Goal: Transaction & Acquisition: Purchase product/service

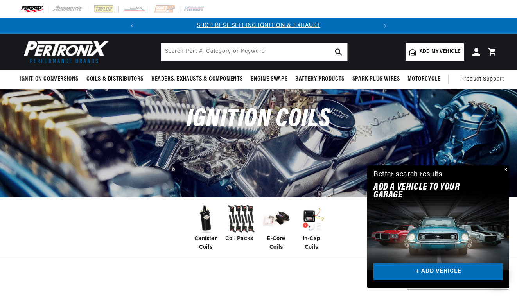
click at [206, 220] on img at bounding box center [205, 218] width 31 height 31
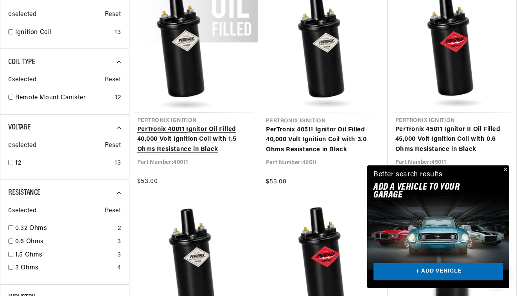
scroll to position [335, 0]
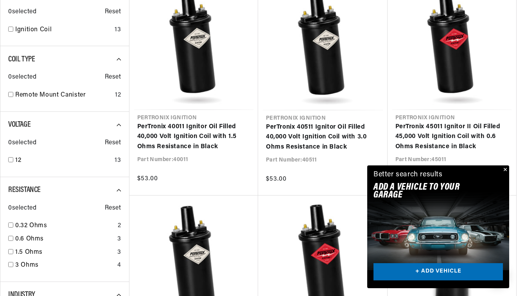
click at [503, 170] on button "Close" at bounding box center [504, 169] width 9 height 9
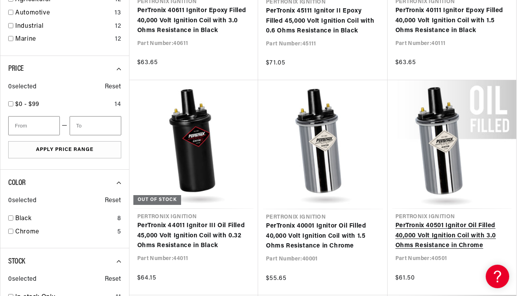
scroll to position [0, 237]
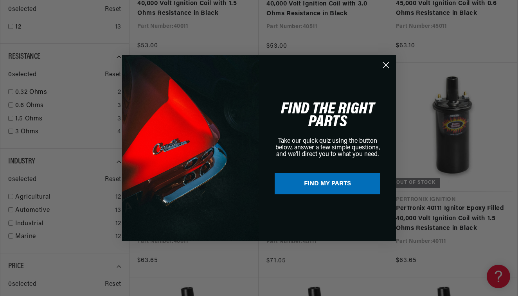
click at [385, 62] on circle "Close dialog" at bounding box center [385, 65] width 13 height 13
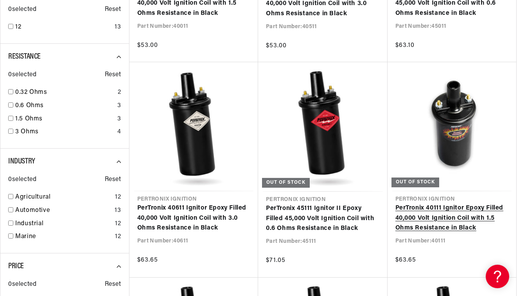
click at [450, 203] on link "PerTronix 40111 Ignitor Epoxy Filled 40,000 Volt Ignition Coil with 1.5 Ohms Re…" at bounding box center [451, 218] width 113 height 30
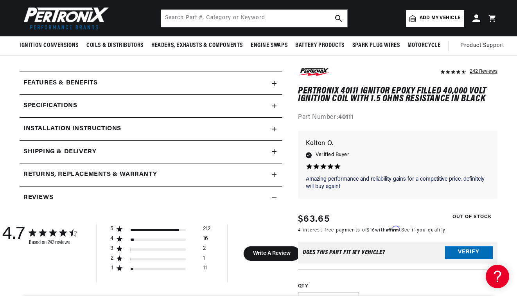
click at [53, 104] on h2 "Specifications" at bounding box center [50, 106] width 54 height 10
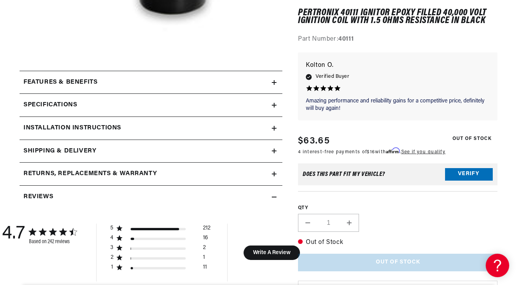
scroll to position [0, 237]
click at [62, 104] on h2 "Specifications" at bounding box center [50, 105] width 54 height 10
